Goal: Task Accomplishment & Management: Manage account settings

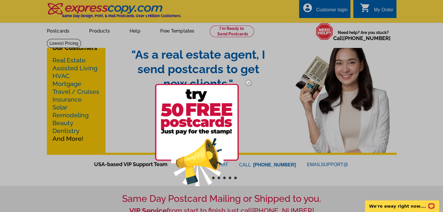
click at [248, 82] on img at bounding box center [248, 82] width 17 height 17
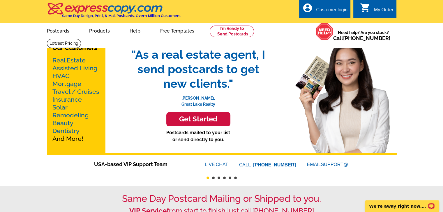
click at [65, 62] on link "Real Estate" at bounding box center [68, 60] width 33 height 7
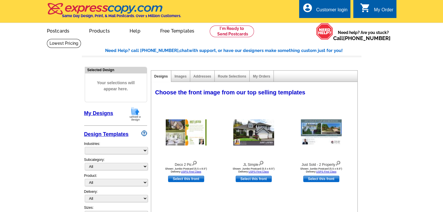
select select "785"
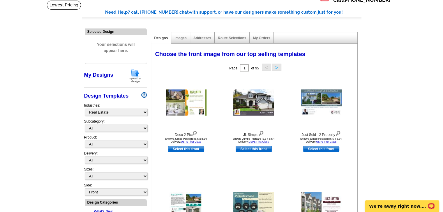
scroll to position [51, 0]
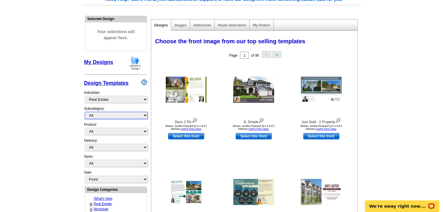
click at [142, 116] on select "All RE/MAX® Referrals Keller Williams® Berkshire Hathaway Home Services Century…" at bounding box center [116, 115] width 63 height 7
select select "788"
click at [85, 112] on select "All RE/MAX® Referrals Keller Williams® Berkshire Hathaway Home Services Century…" at bounding box center [116, 115] width 63 height 7
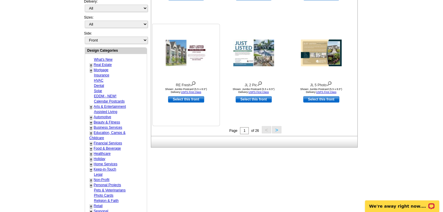
scroll to position [191, 0]
click at [278, 129] on button ">" at bounding box center [276, 129] width 9 height 7
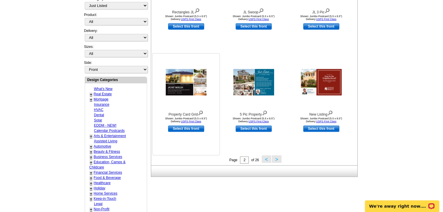
scroll to position [161, 0]
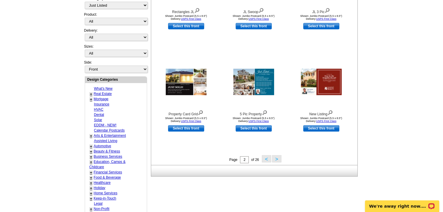
click at [272, 161] on button ">" at bounding box center [276, 158] width 9 height 7
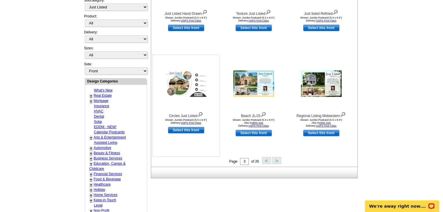
scroll to position [160, 0]
click at [277, 160] on button ">" at bounding box center [276, 160] width 9 height 7
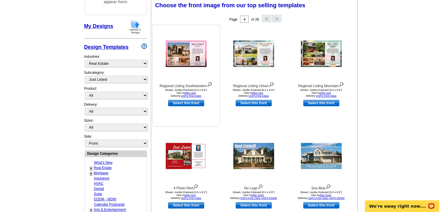
scroll to position [86, 0]
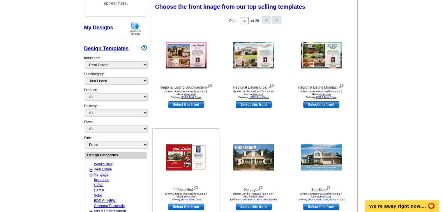
click at [175, 158] on img at bounding box center [186, 158] width 41 height 26
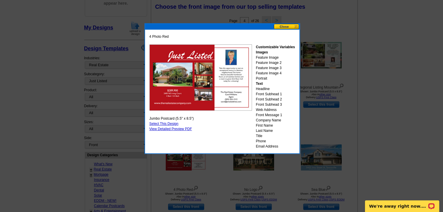
click at [295, 27] on button at bounding box center [286, 27] width 26 height 6
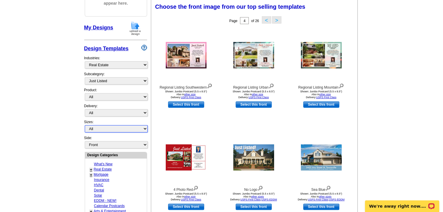
click at [127, 127] on select "All Jumbo Postcard (5.5" x 8.5") Regular Postcard (4.25" x 5.6") Panoramic Post…" at bounding box center [116, 128] width 63 height 7
select select "1"
click at [85, 125] on select "All Jumbo Postcard (5.5" x 8.5") Regular Postcard (4.25" x 5.6") Panoramic Post…" at bounding box center [116, 128] width 63 height 7
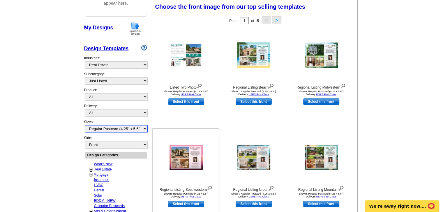
scroll to position [159, 0]
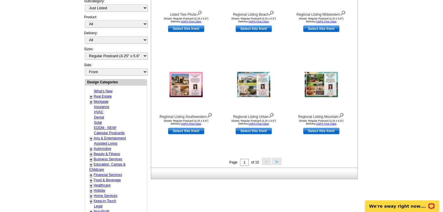
click at [275, 160] on button ">" at bounding box center [276, 161] width 9 height 7
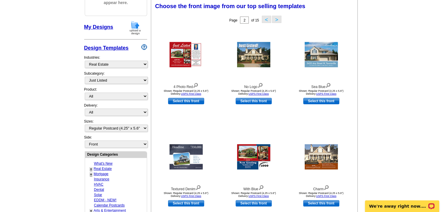
scroll to position [86, 0]
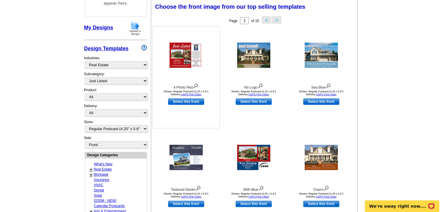
click at [185, 102] on link "Select this front" at bounding box center [186, 102] width 36 height 6
select select "back"
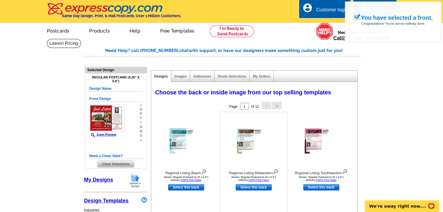
scroll to position [48, 0]
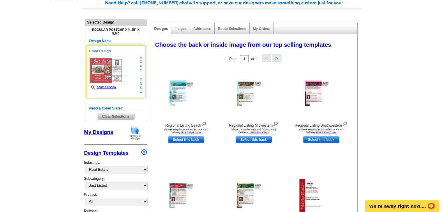
click at [141, 79] on span "o" at bounding box center [140, 79] width 3 height 4
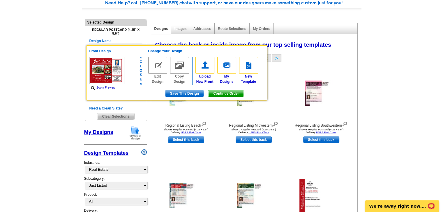
click at [159, 65] on img at bounding box center [157, 65] width 19 height 17
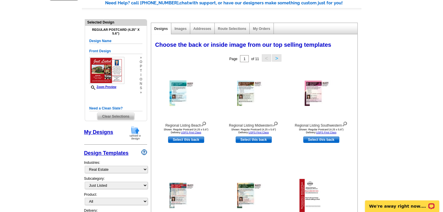
click at [140, 77] on span "o" at bounding box center [140, 79] width 3 height 4
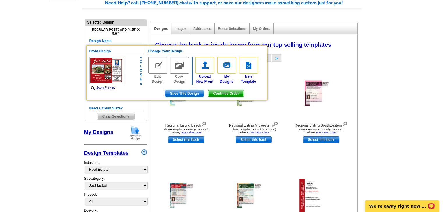
click at [156, 66] on img at bounding box center [157, 65] width 19 height 17
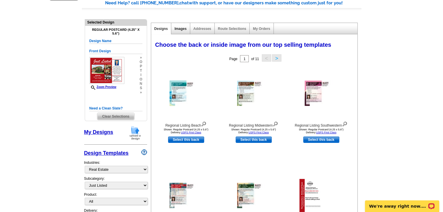
click at [181, 29] on link "Images" at bounding box center [180, 29] width 12 height 4
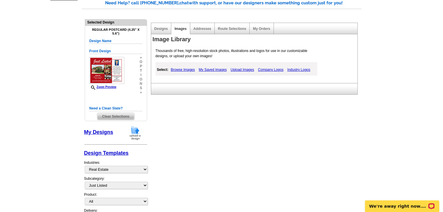
scroll to position [0, 0]
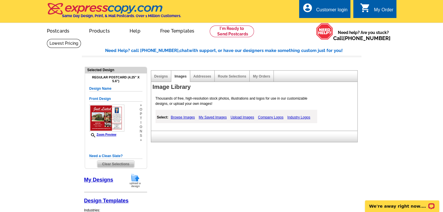
click at [341, 11] on div "Customer login" at bounding box center [331, 11] width 31 height 8
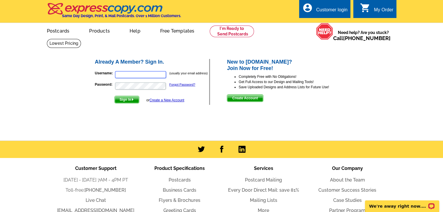
click at [145, 76] on input "Username:" at bounding box center [140, 74] width 51 height 7
type input "atmrealtyllc@gmail.com"
click at [186, 85] on link "Forgot Password?" at bounding box center [182, 84] width 26 height 3
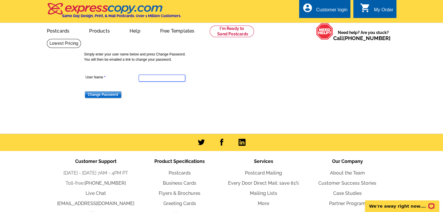
click at [158, 78] on input "User Name" at bounding box center [161, 78] width 47 height 7
type input "[EMAIL_ADDRESS][DOMAIN_NAME]"
click at [110, 94] on input "Change Password" at bounding box center [103, 94] width 37 height 7
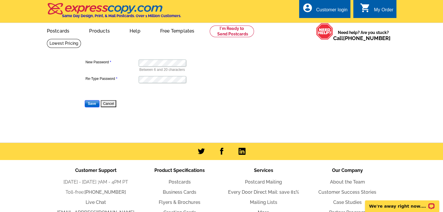
click at [92, 104] on input "Save" at bounding box center [92, 103] width 15 height 7
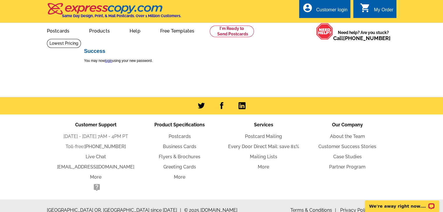
click at [307, 62] on p "You may now login using your new password." at bounding box center [223, 60] width 279 height 5
click at [110, 61] on link "login" at bounding box center [108, 61] width 7 height 4
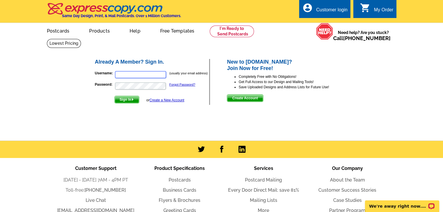
type input "[EMAIL_ADDRESS][DOMAIN_NAME]"
click at [127, 101] on span "Sign In" at bounding box center [127, 99] width 24 height 7
